Goal: Task Accomplishment & Management: Use online tool/utility

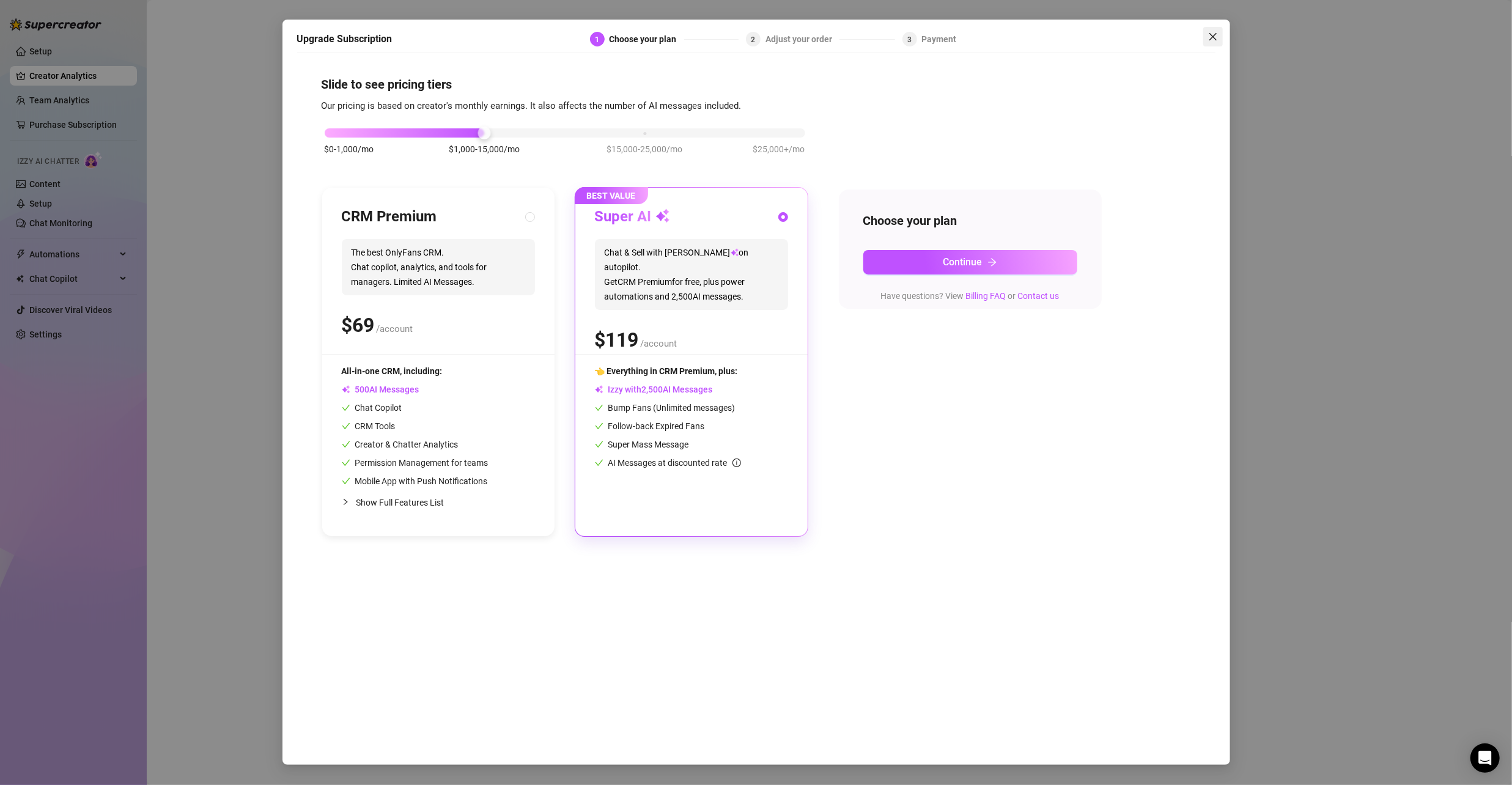
click at [1213, 34] on icon "close" at bounding box center [1212, 36] width 10 height 10
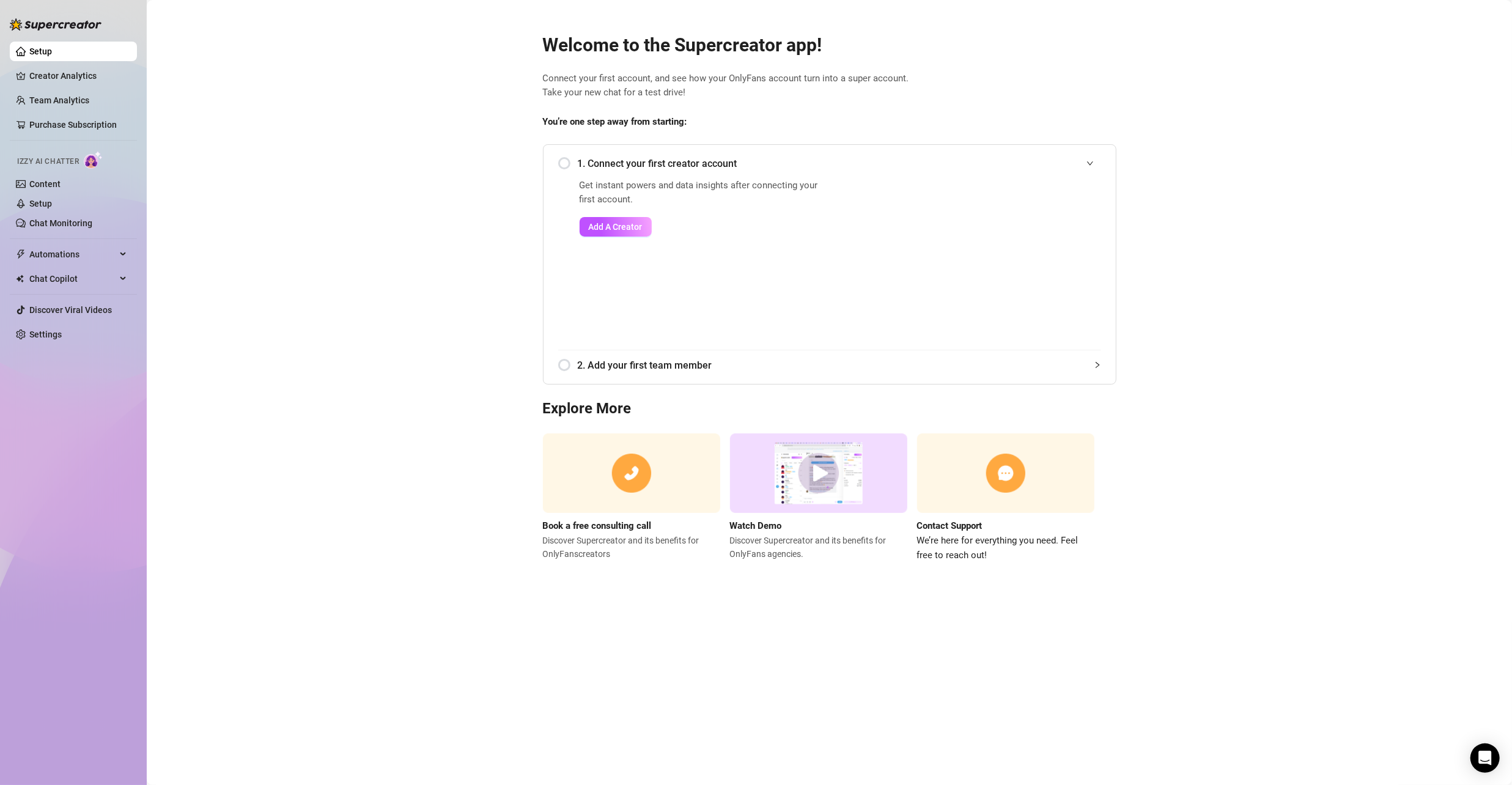
click at [561, 164] on div "1. Connect your first creator account" at bounding box center [829, 164] width 543 height 30
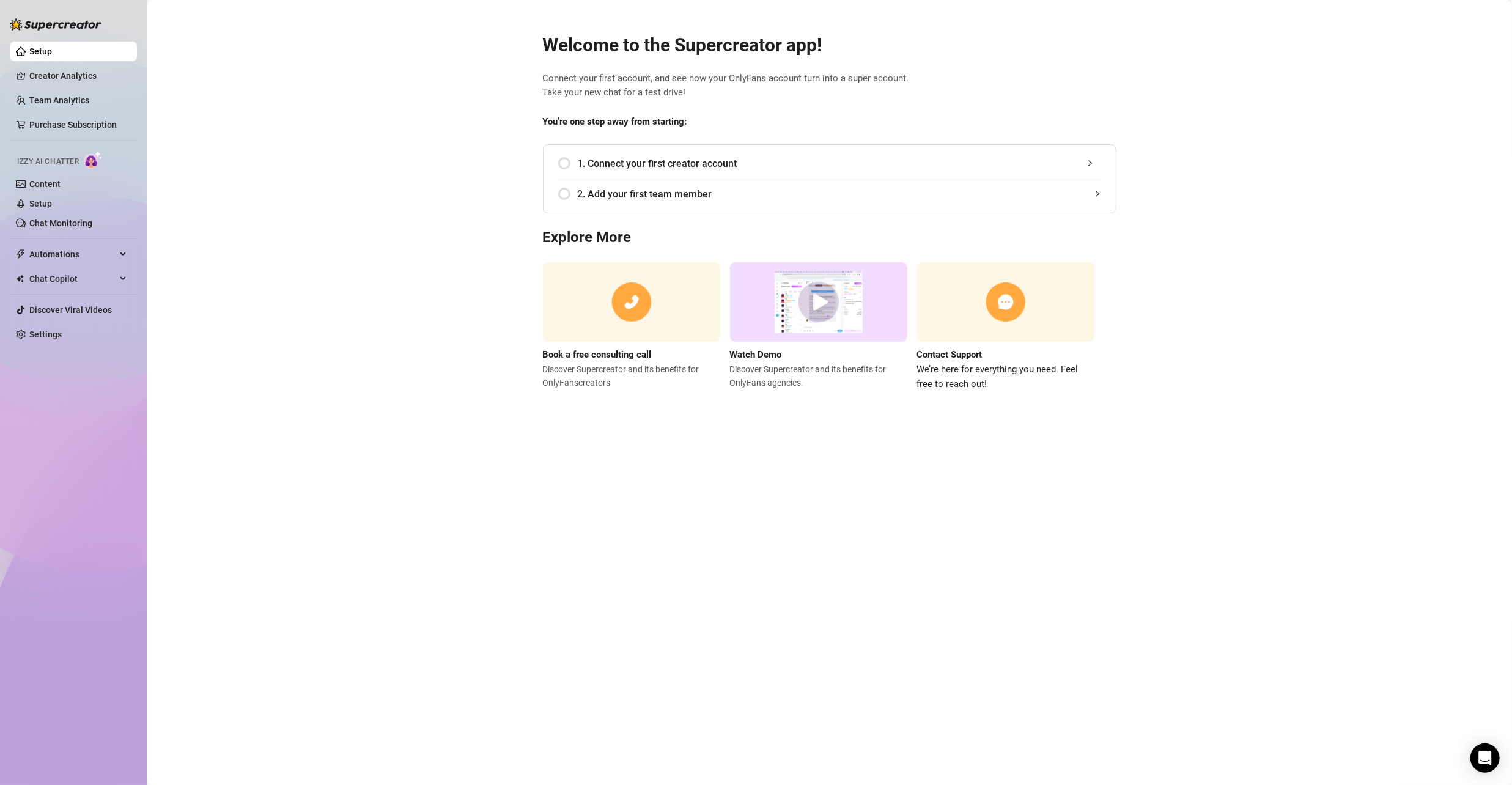
click at [561, 164] on div "1. Connect your first creator account" at bounding box center [829, 164] width 543 height 30
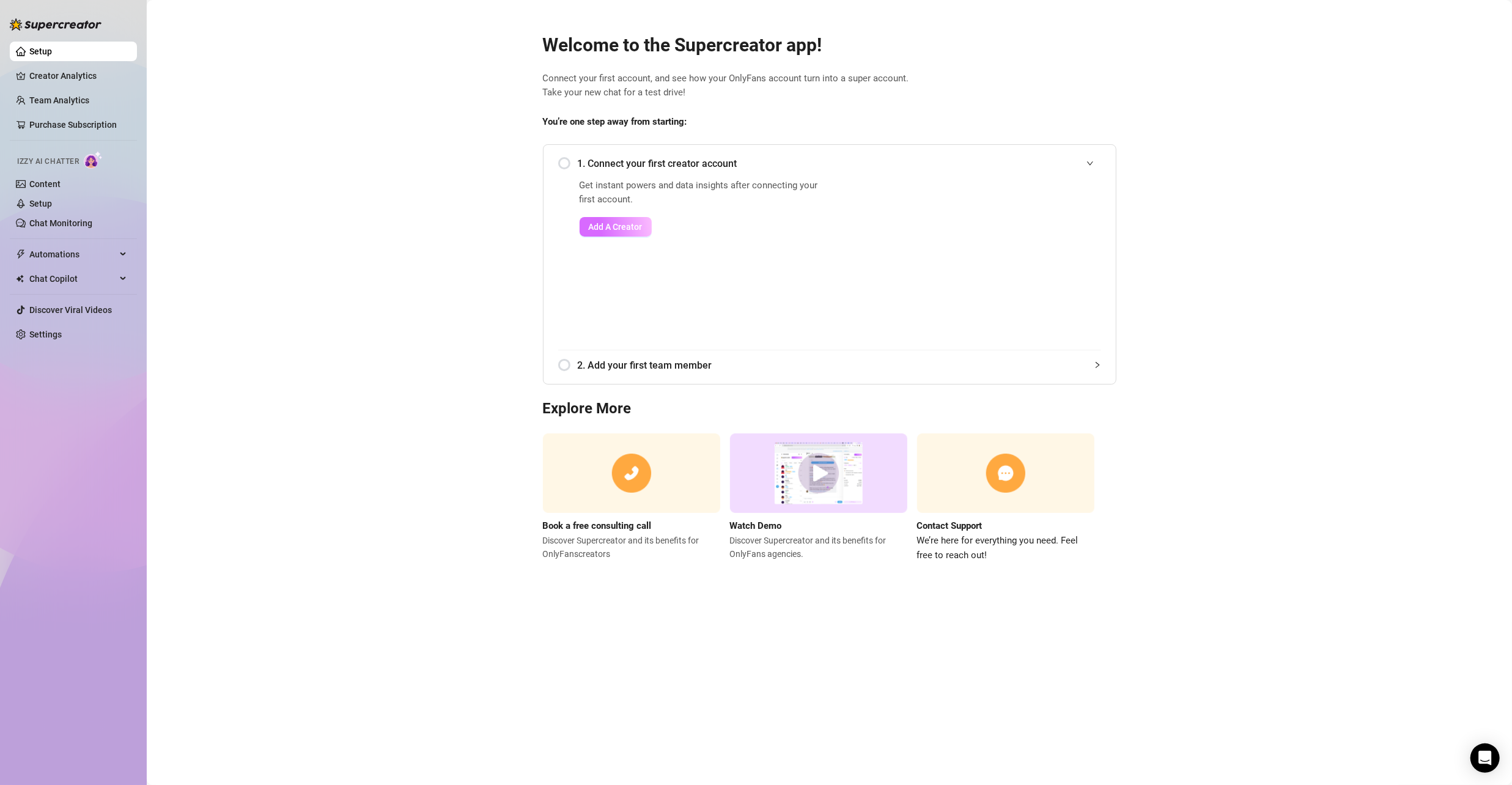
click at [633, 222] on span "Add A Creator" at bounding box center [615, 227] width 54 height 10
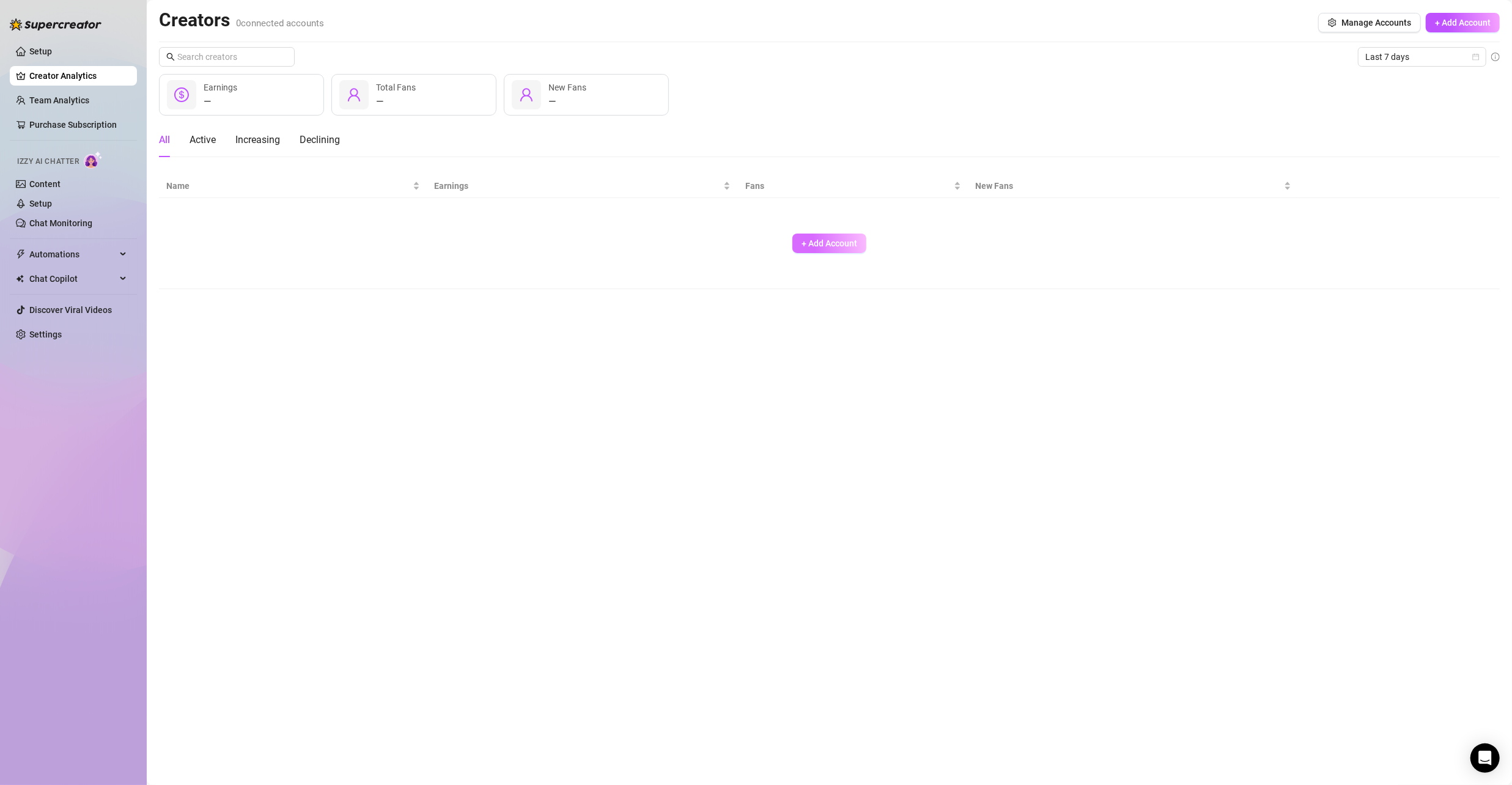
click at [833, 246] on span "+ Add Account" at bounding box center [828, 243] width 55 height 10
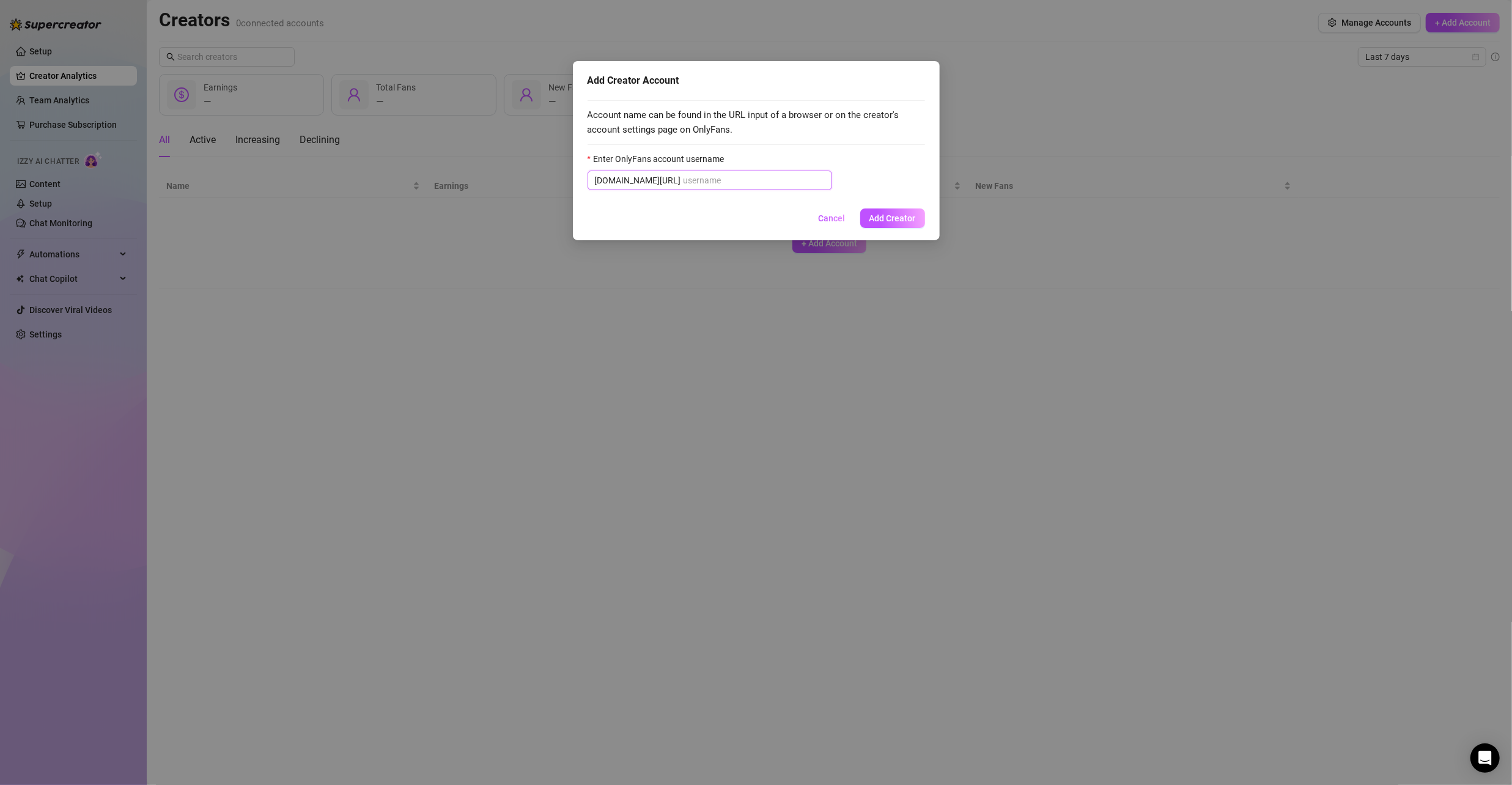
click at [684, 180] on input "Enter OnlyFans account username" at bounding box center [754, 180] width 141 height 13
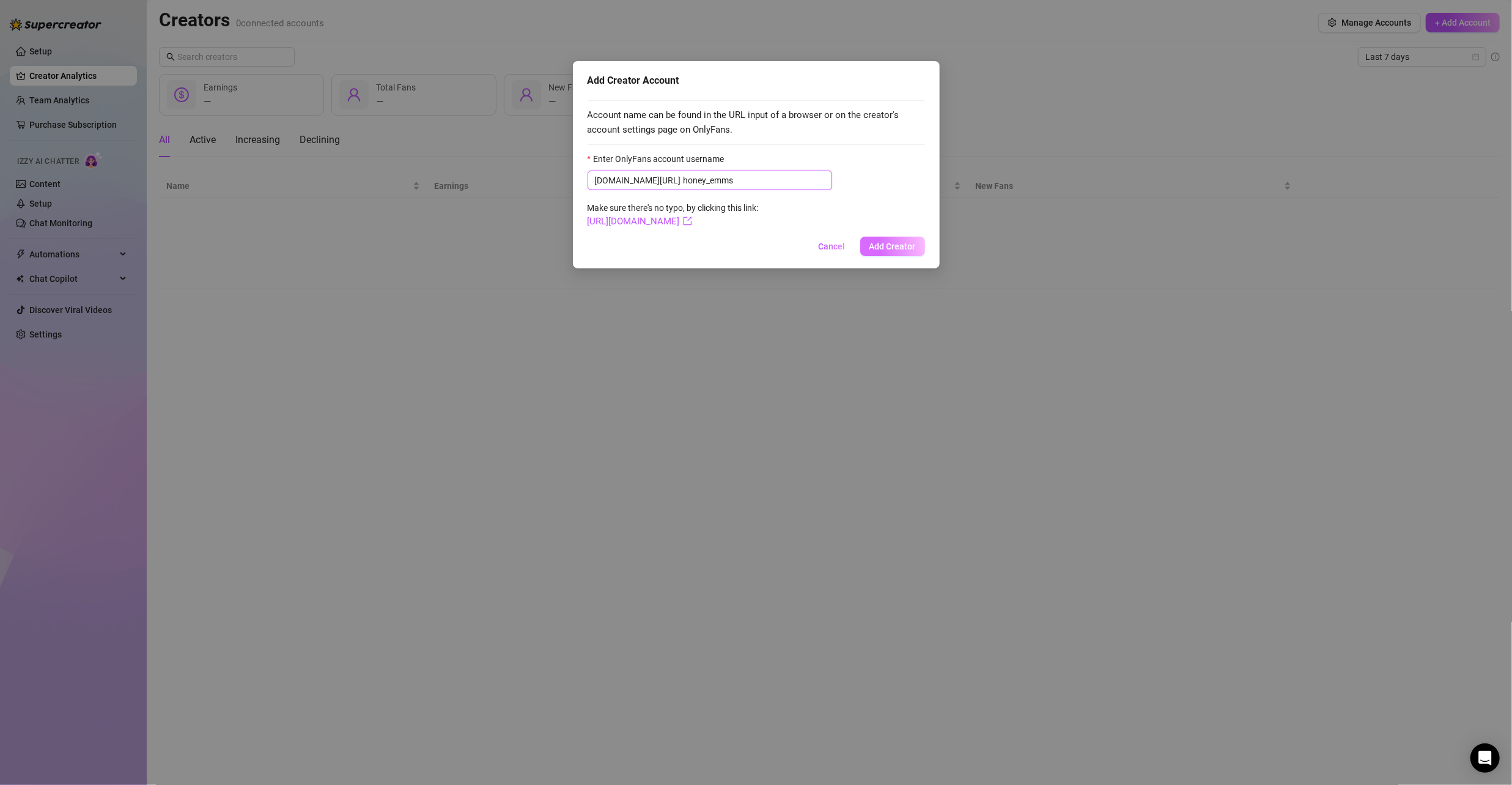
type input "honey_emms"
click at [887, 243] on span "Add Creator" at bounding box center [892, 246] width 47 height 10
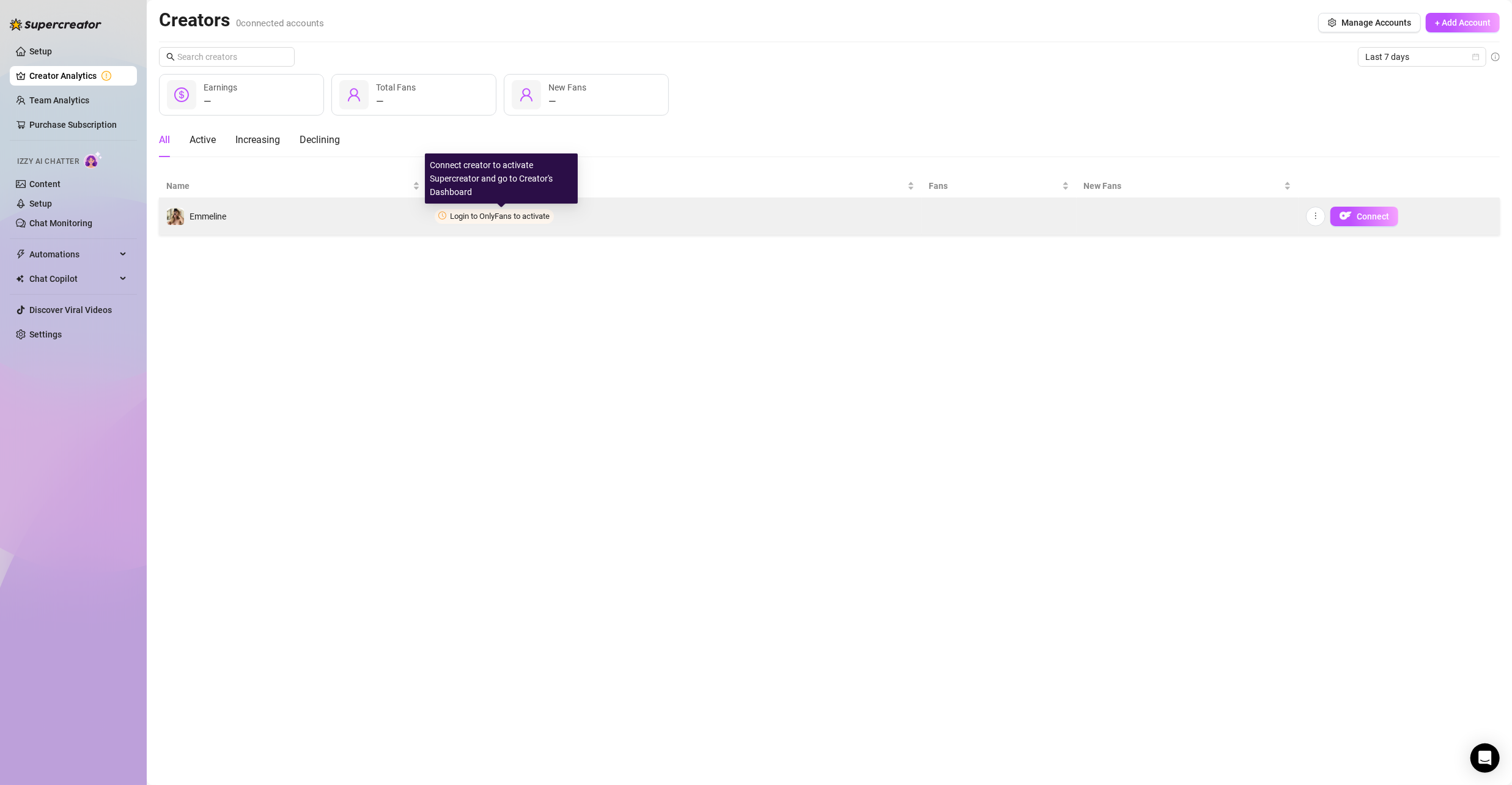
click at [511, 212] on span "Login to OnlyFans to activate" at bounding box center [500, 216] width 99 height 9
click at [1376, 212] on span "Connect" at bounding box center [1372, 216] width 33 height 10
